Goal: Task Accomplishment & Management: Manage account settings

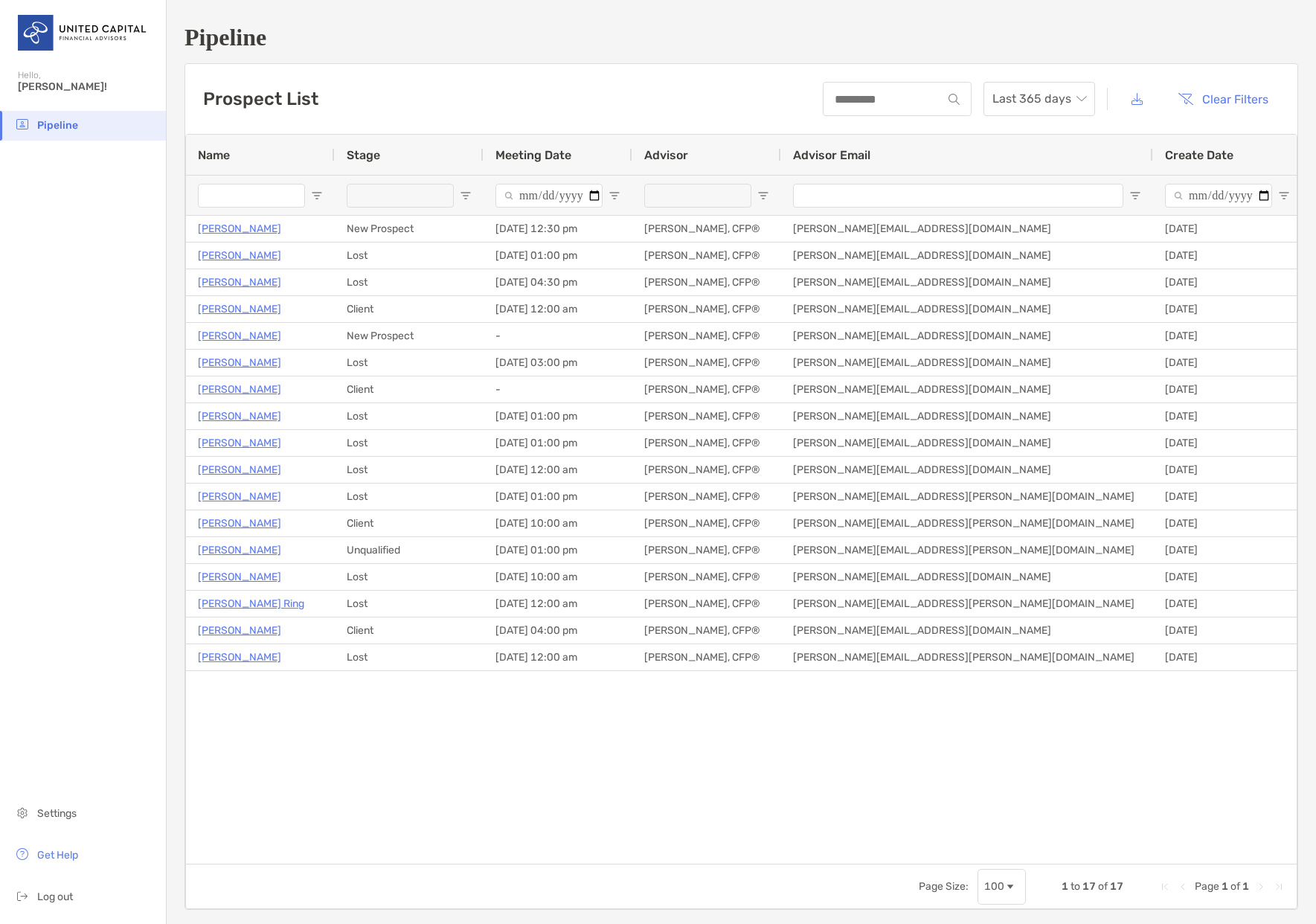
click at [367, 189] on div at bounding box center [400, 195] width 107 height 24
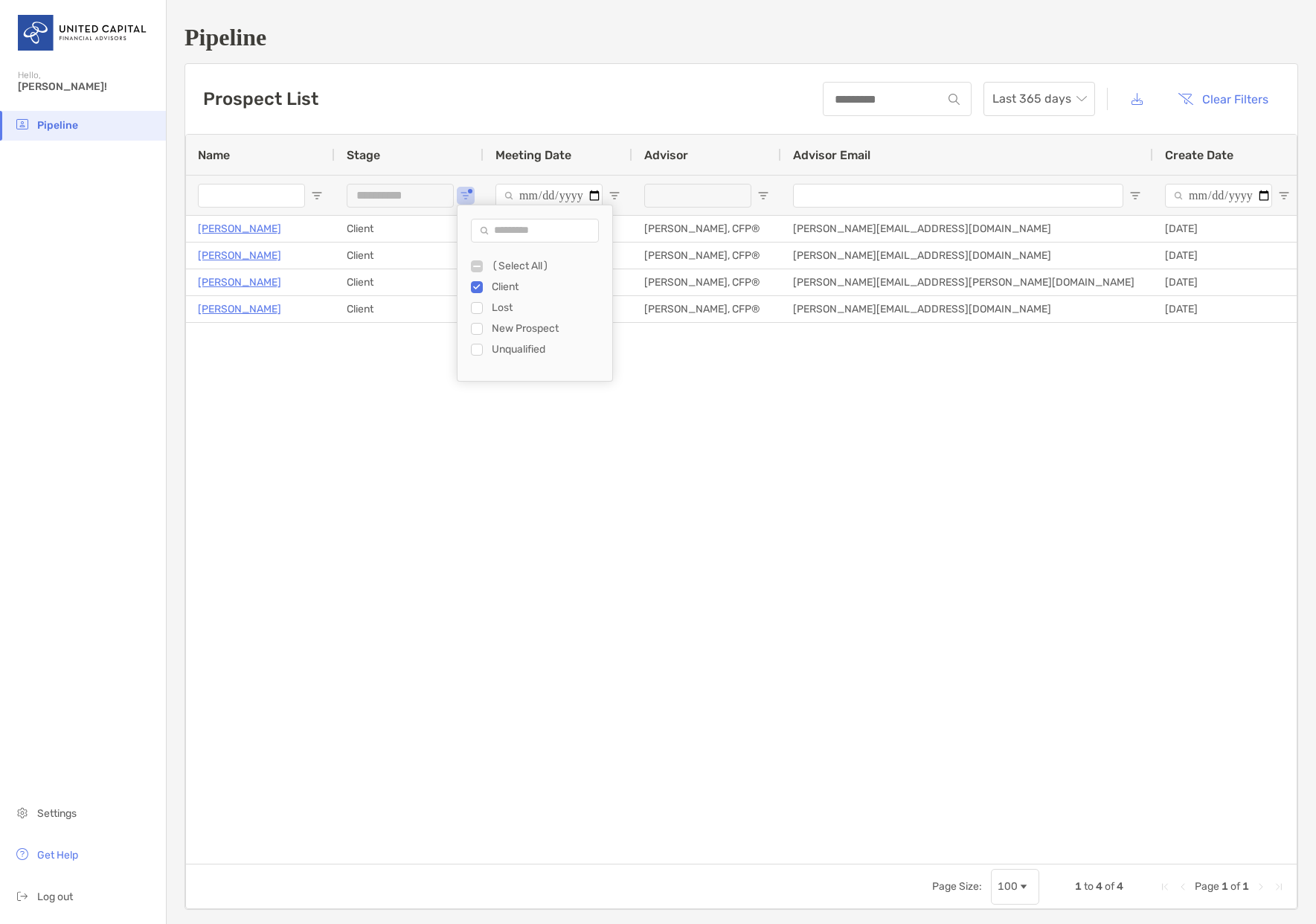
type input "**********"
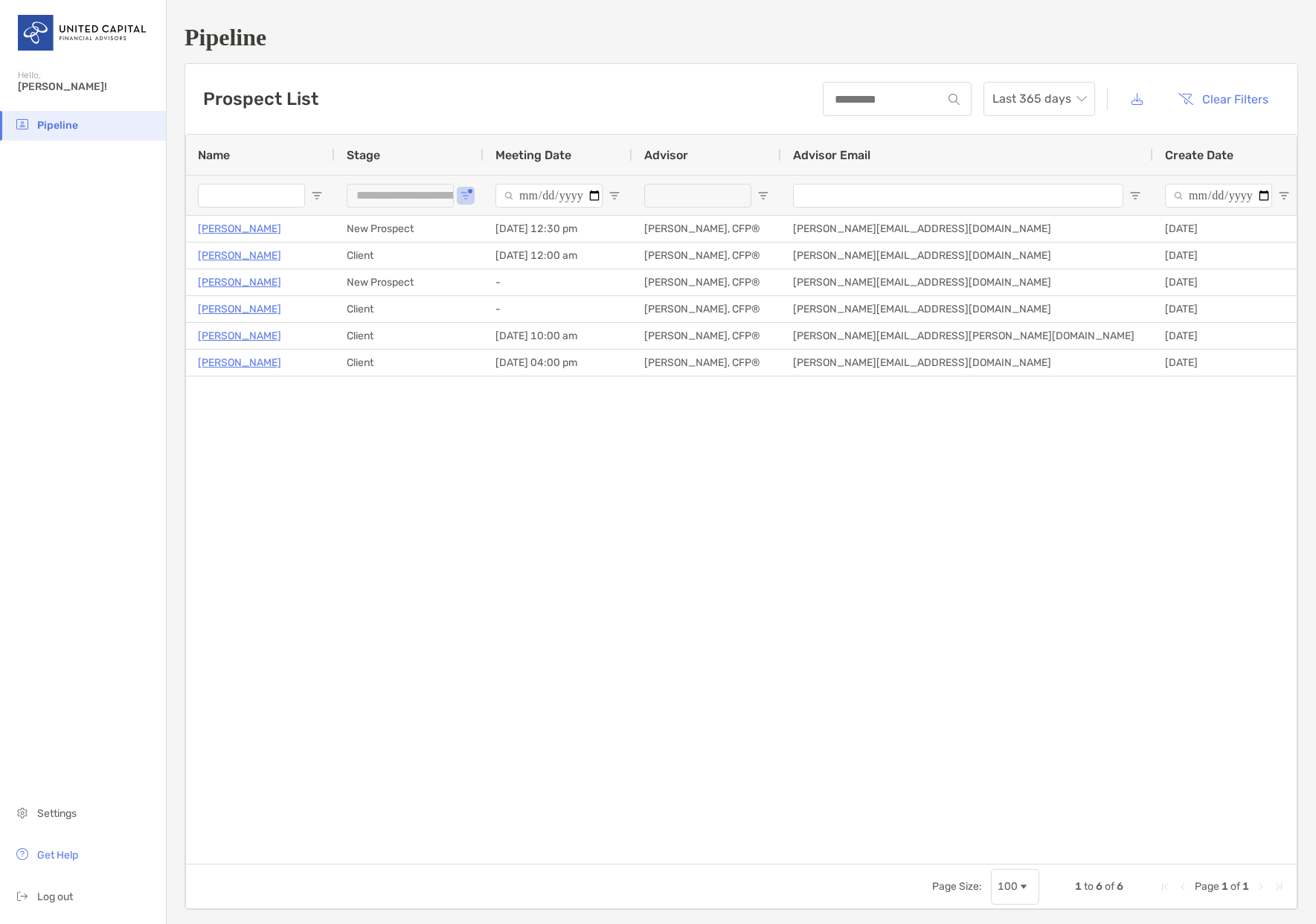
click at [620, 512] on div "Scott Meadows Client 03/17/2025 - 12:00 am Ryan Roller, CFP® ryan.roller@united…" at bounding box center [741, 534] width 1110 height 637
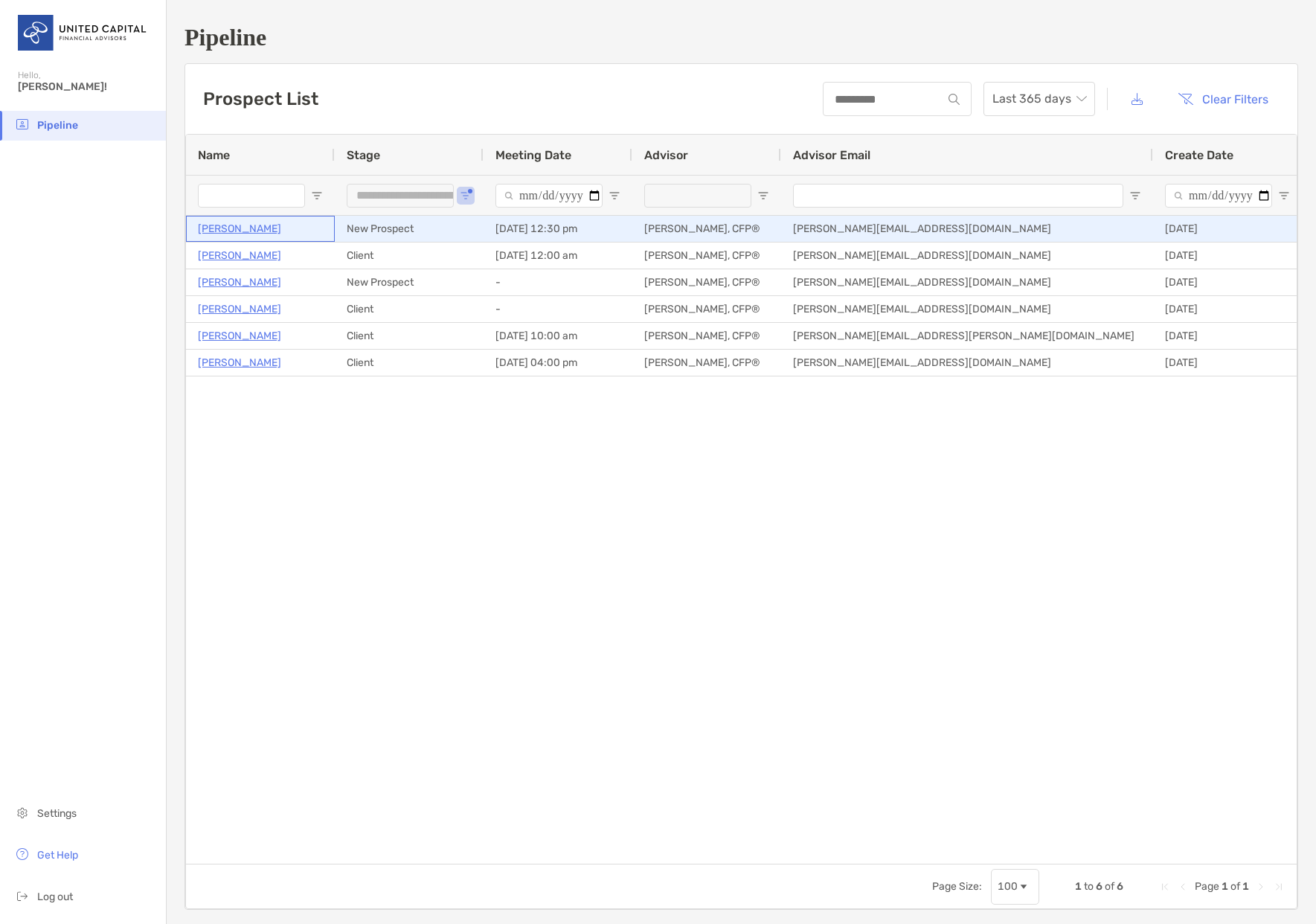
click at [241, 230] on p "Drew Gehman" at bounding box center [239, 228] width 83 height 18
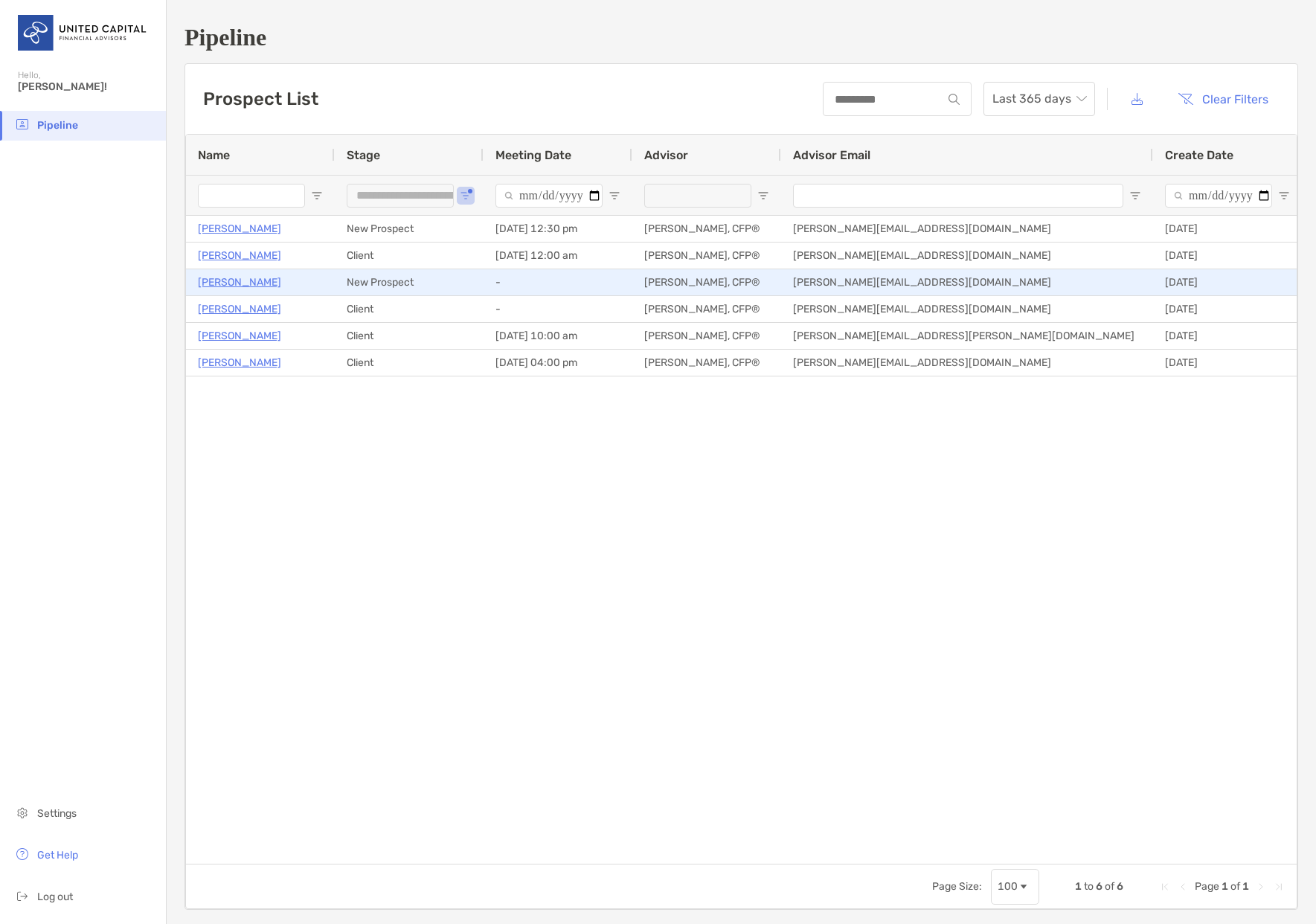
click at [207, 283] on p "Zane Gruwell" at bounding box center [239, 282] width 83 height 18
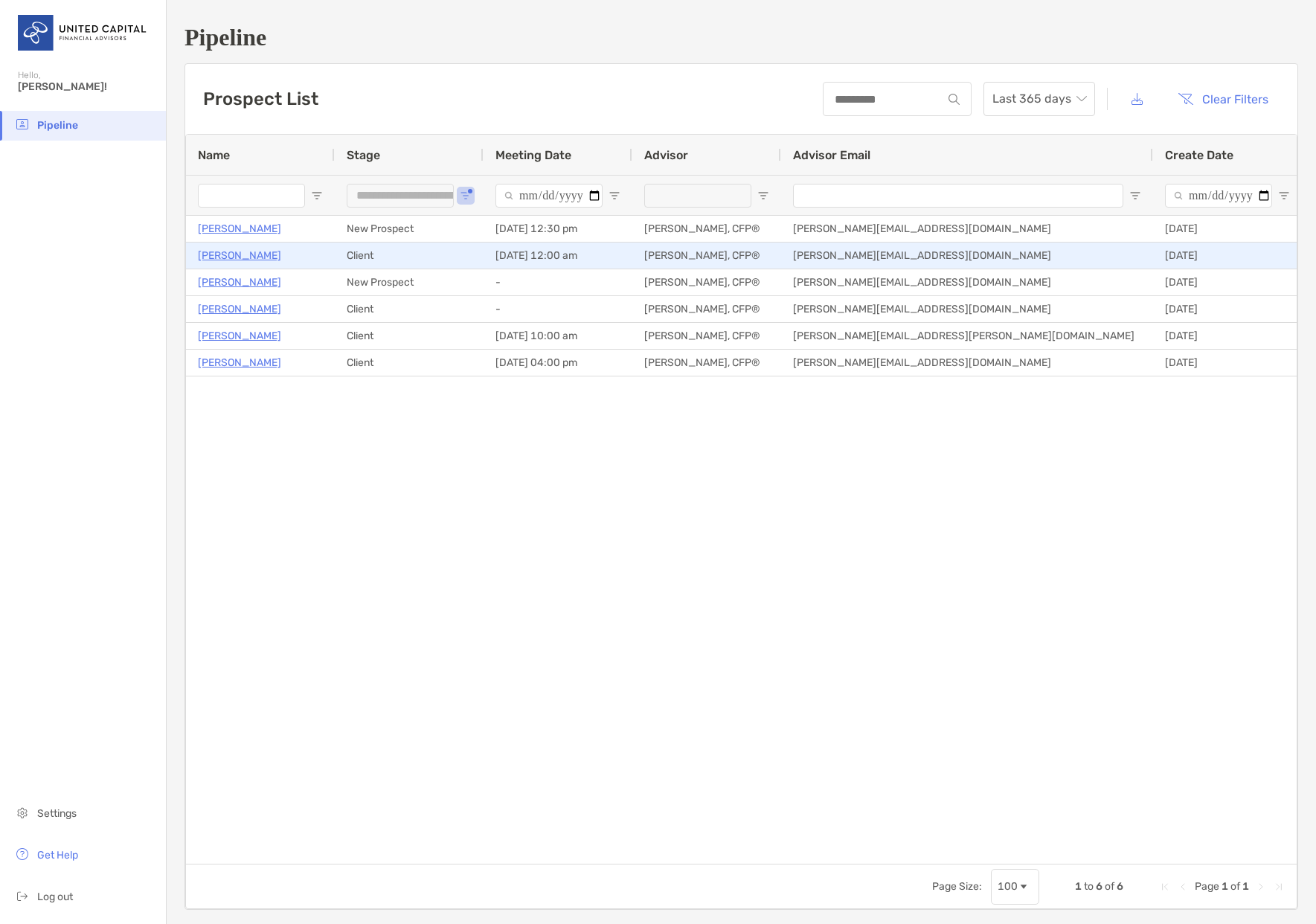
click at [247, 258] on p "[PERSON_NAME]" at bounding box center [239, 255] width 83 height 18
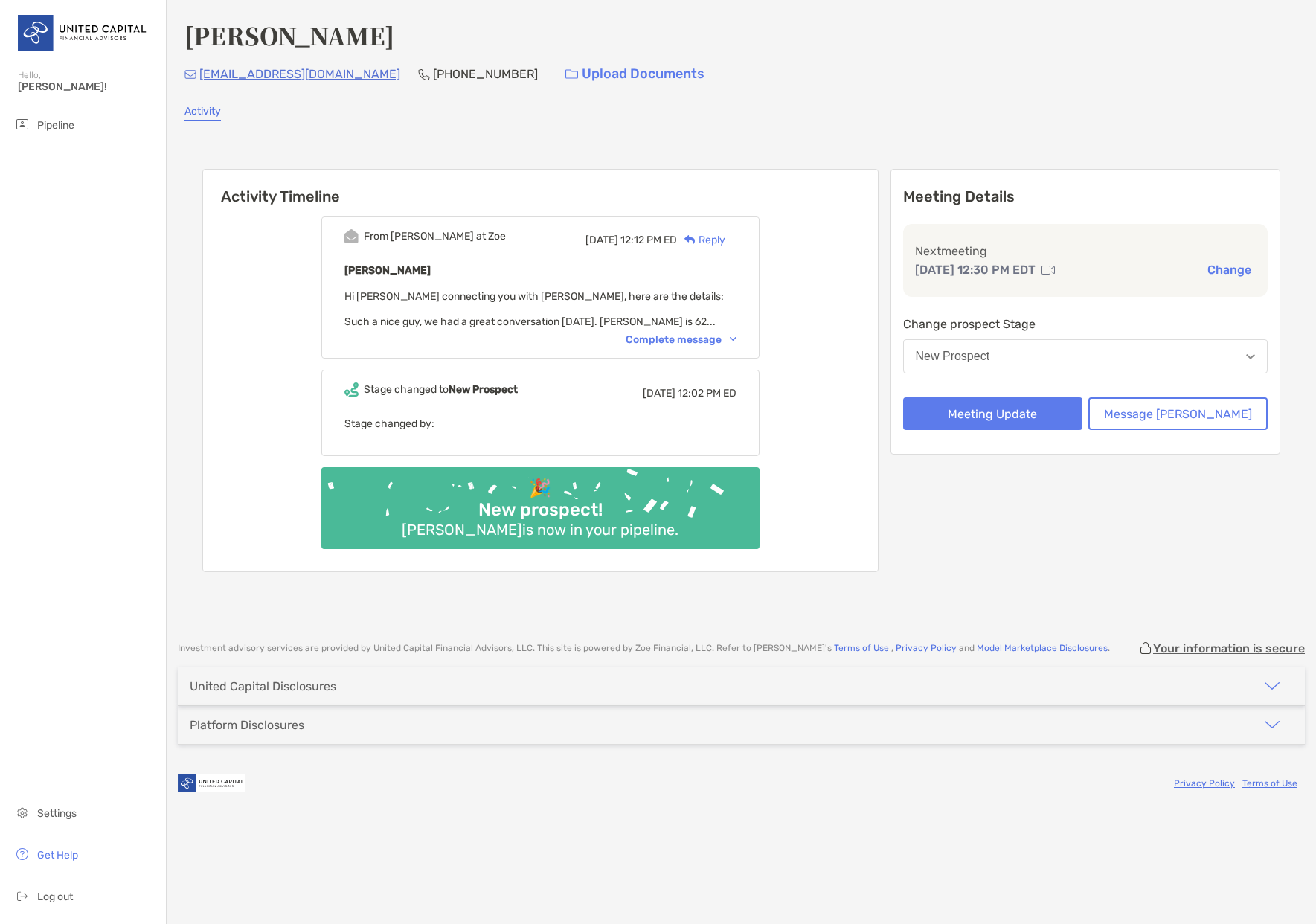
click at [690, 336] on div "Complete message" at bounding box center [681, 340] width 111 height 13
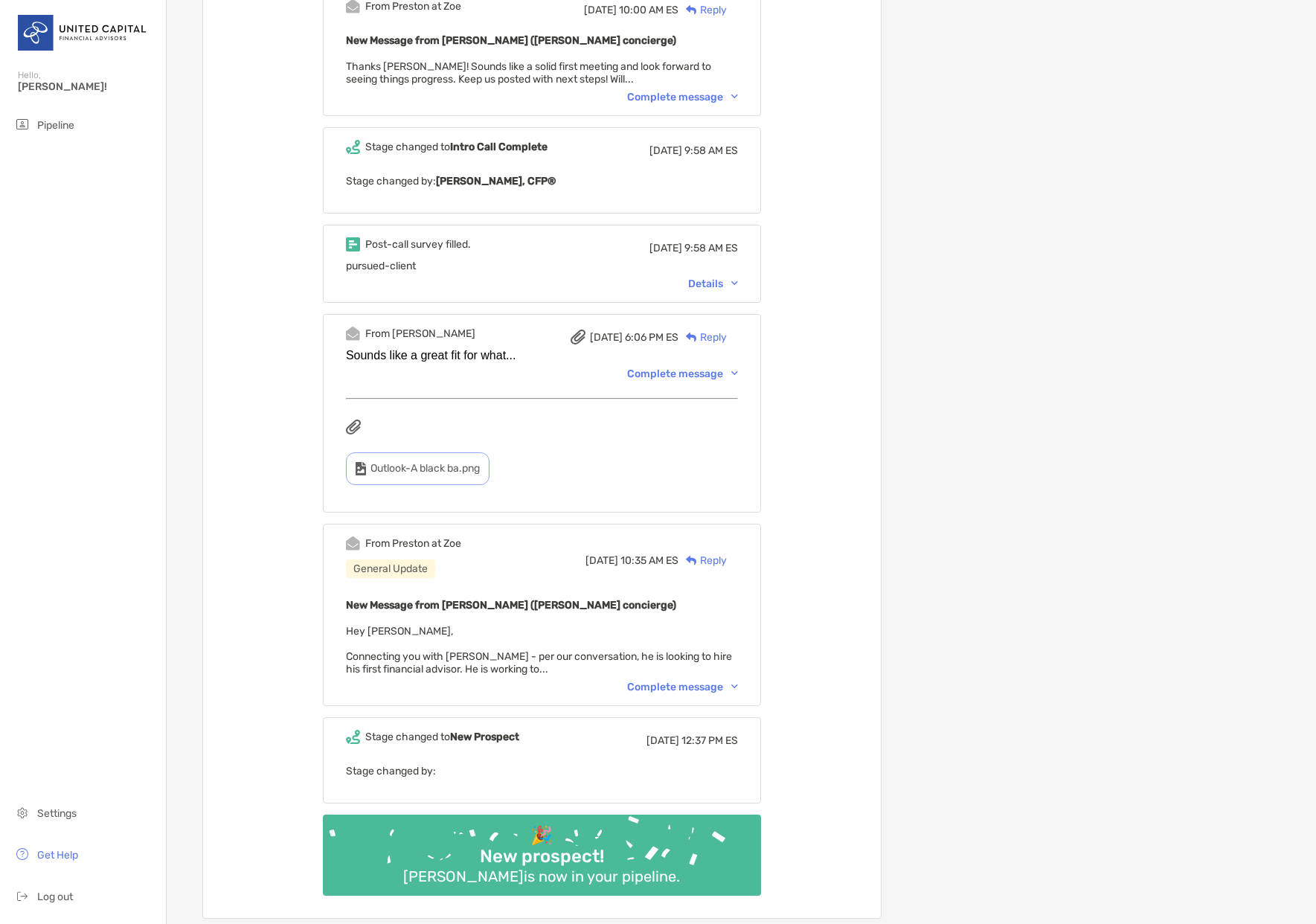
scroll to position [669, 0]
click at [702, 684] on div "Complete message" at bounding box center [683, 686] width 111 height 13
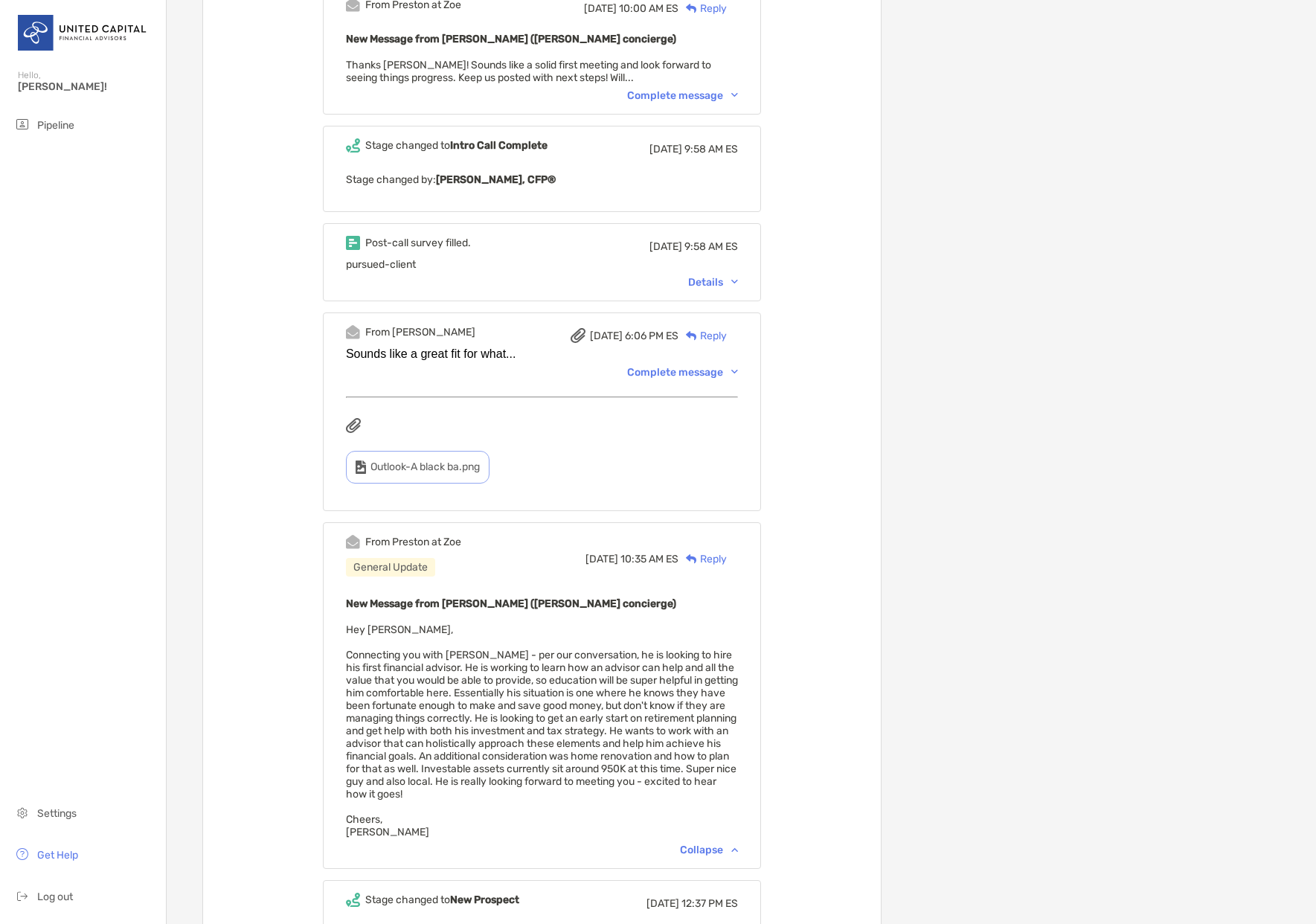
click at [721, 373] on div "Complete message" at bounding box center [683, 372] width 111 height 13
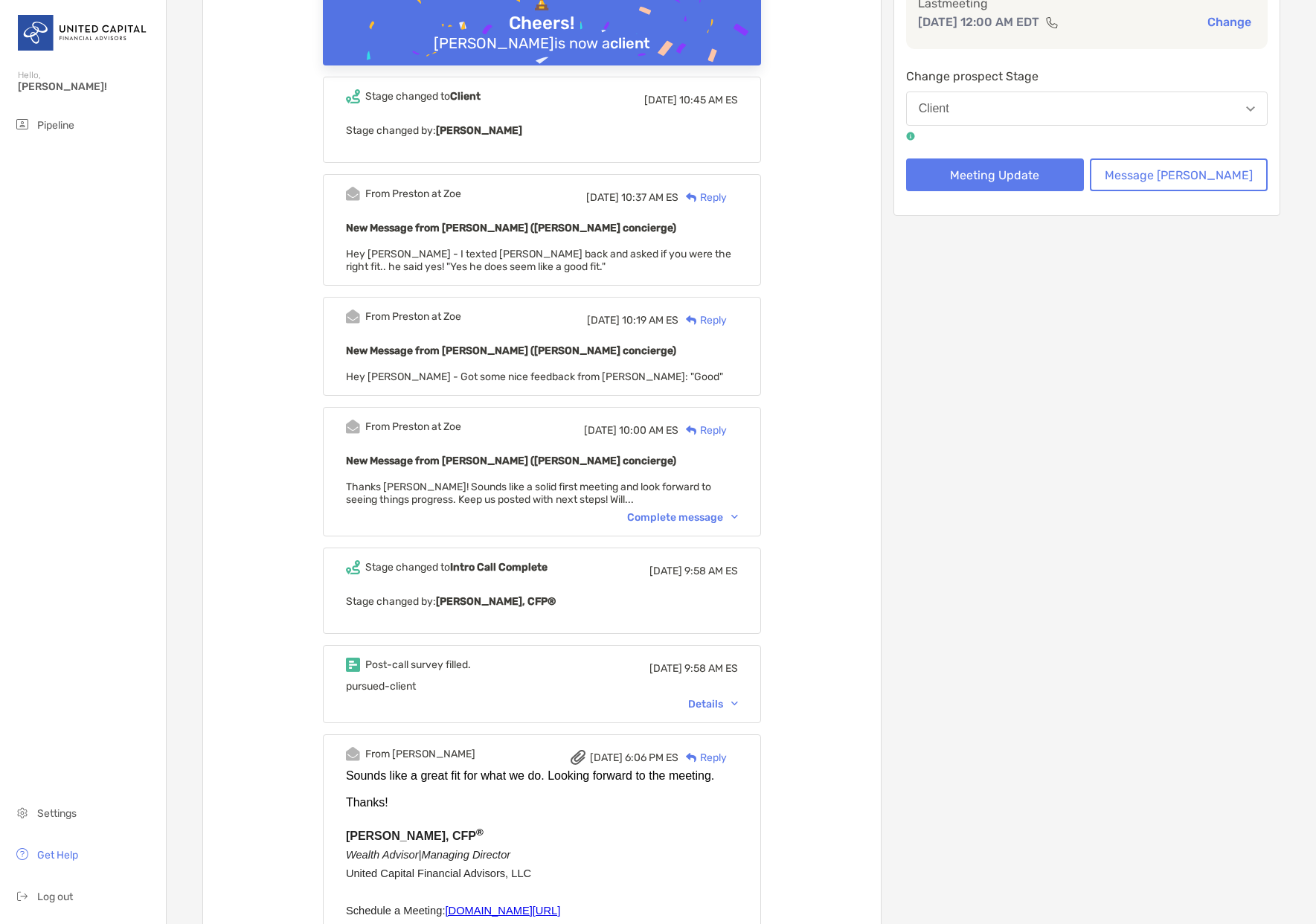
scroll to position [223, 0]
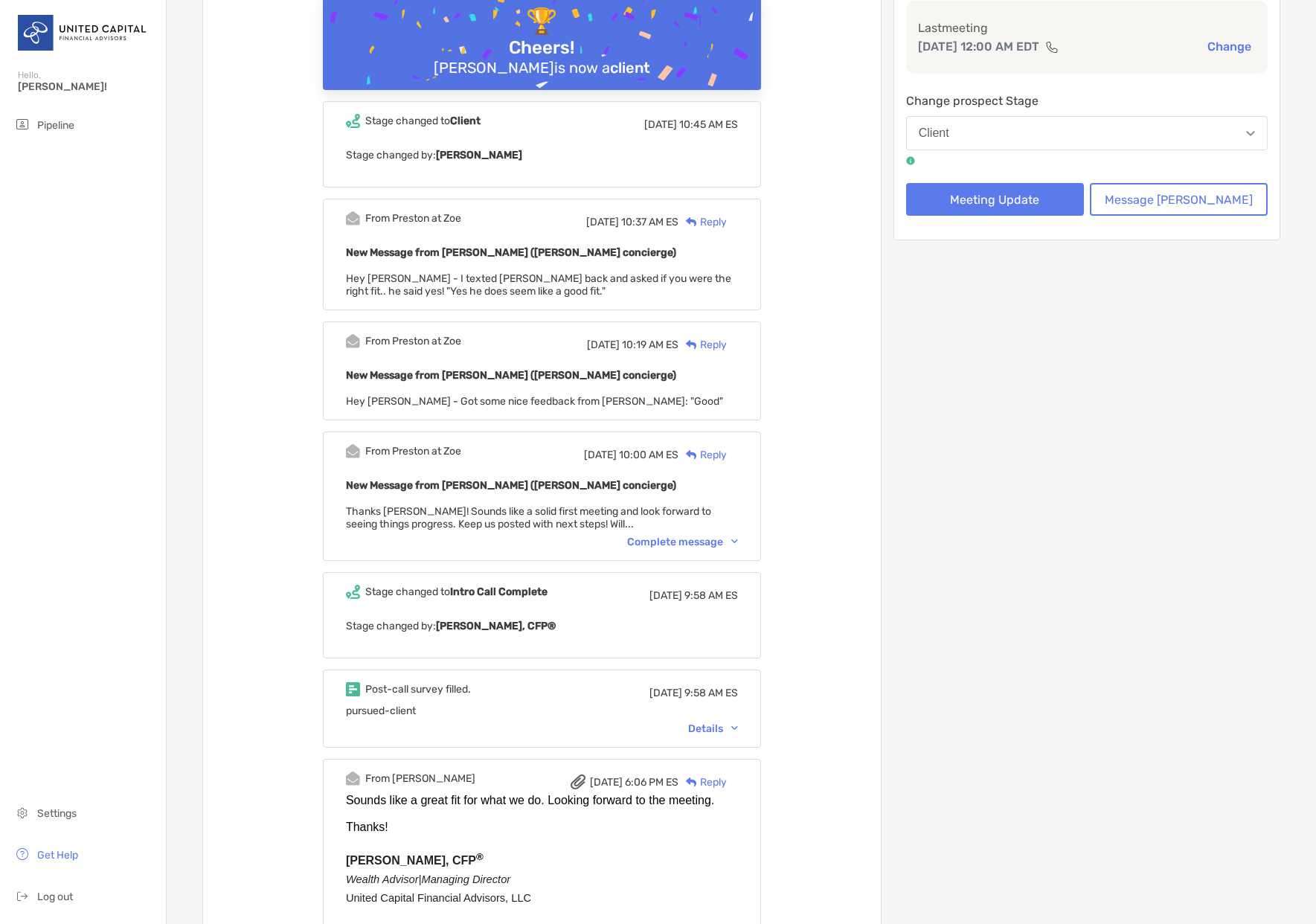
click at [715, 542] on div "Complete message" at bounding box center [683, 542] width 111 height 13
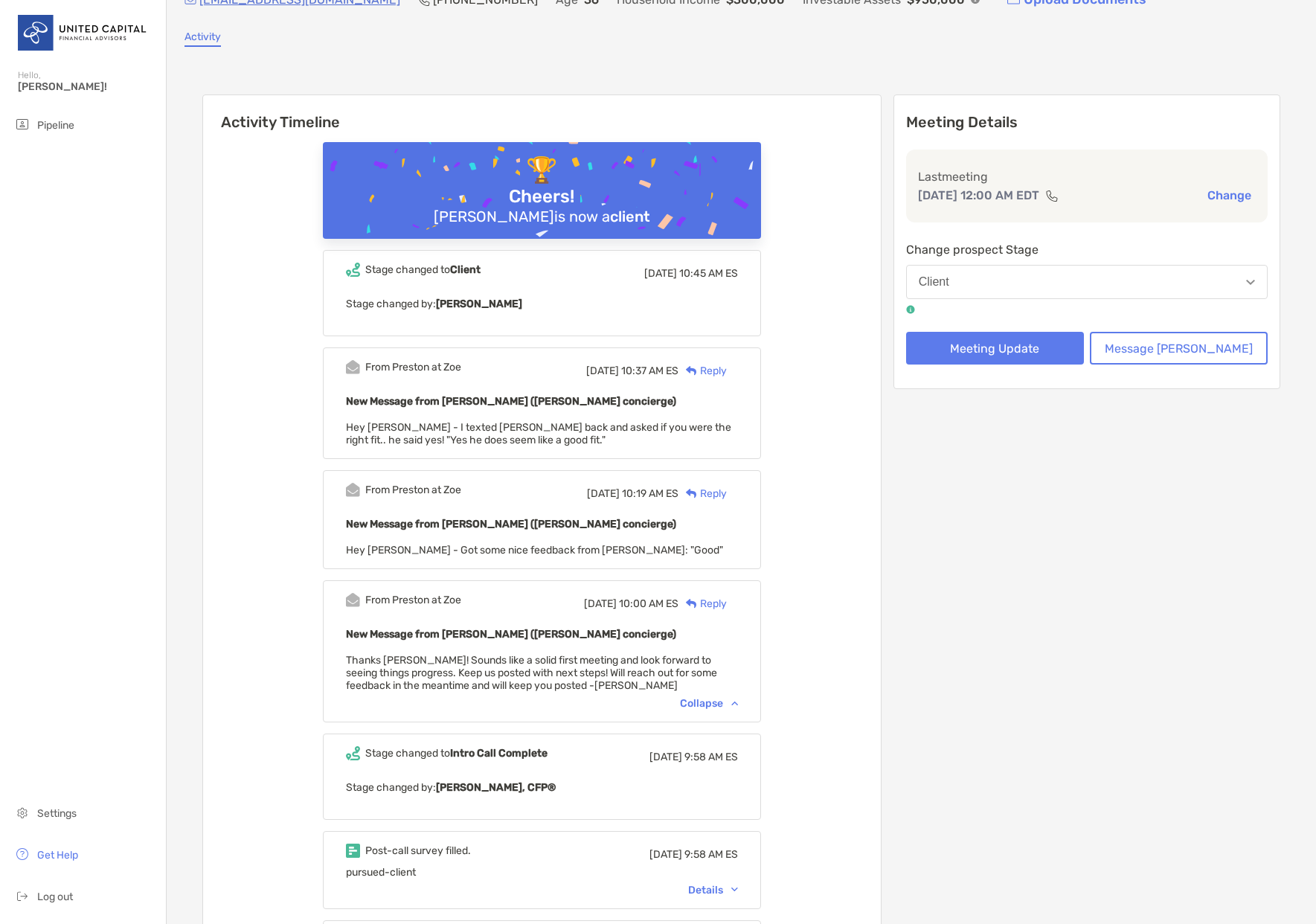
scroll to position [0, 0]
